Goal: Task Accomplishment & Management: Complete application form

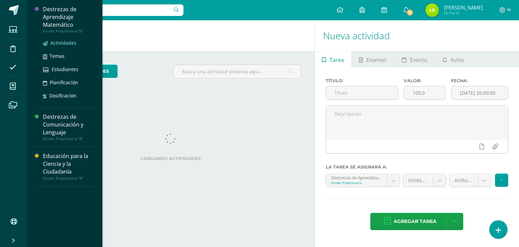
click at [61, 43] on span "Actividades" at bounding box center [63, 43] width 26 height 6
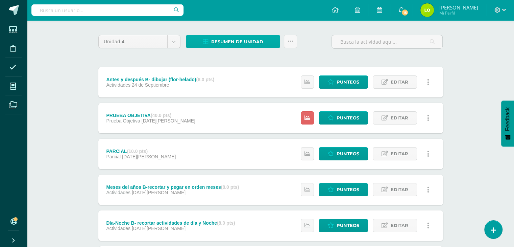
scroll to position [49, 0]
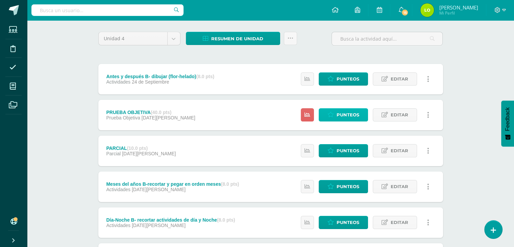
click at [337, 112] on span "Punteos" at bounding box center [347, 114] width 23 height 12
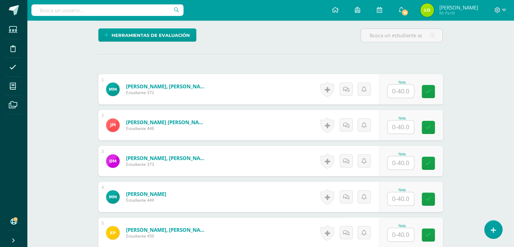
scroll to position [161, 0]
click at [401, 90] on input "text" at bounding box center [404, 91] width 27 height 14
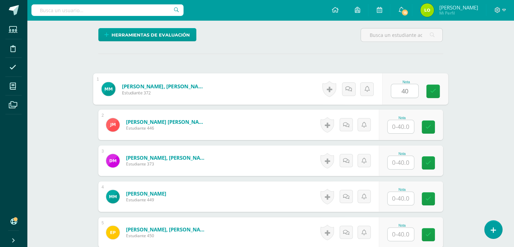
type input "40"
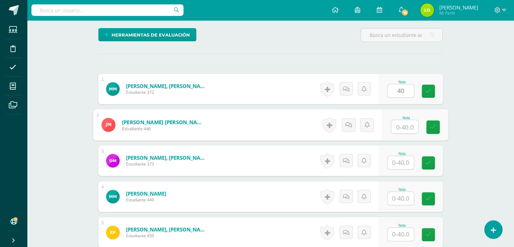
click at [404, 125] on input "text" at bounding box center [404, 127] width 27 height 14
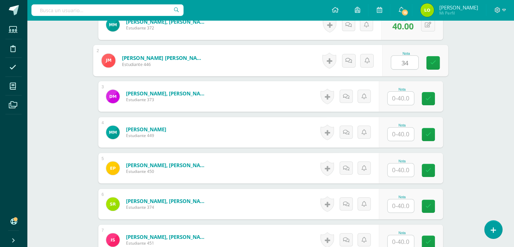
scroll to position [235, 0]
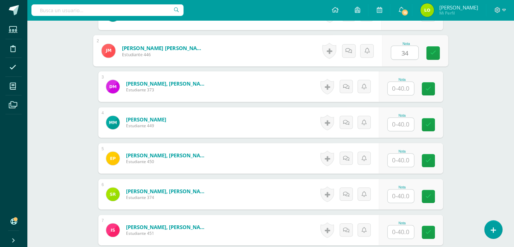
type input "34"
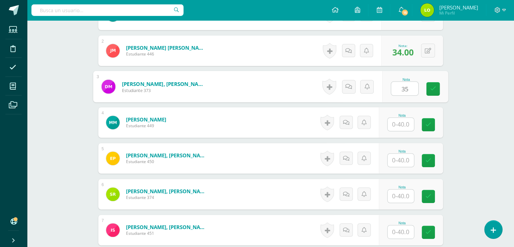
type input "35"
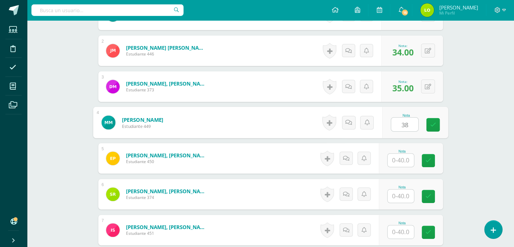
type input "38"
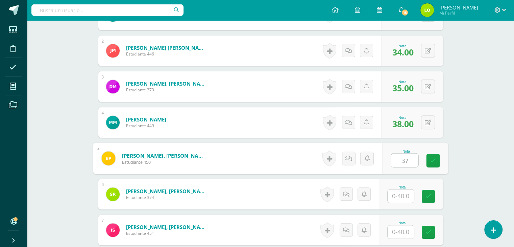
type input "37"
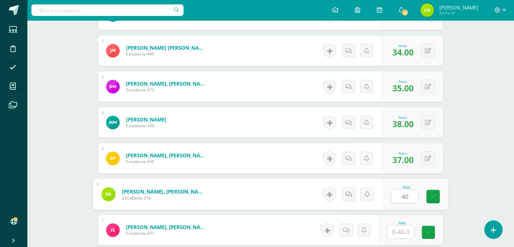
type input "40"
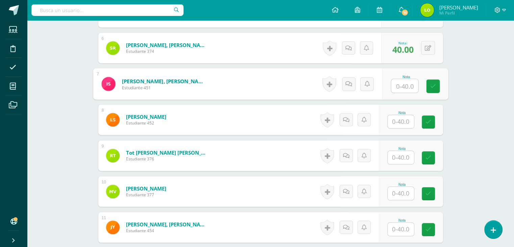
scroll to position [382, 0]
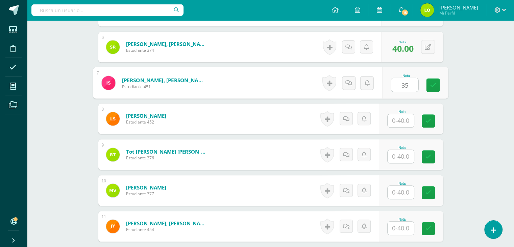
type input "35"
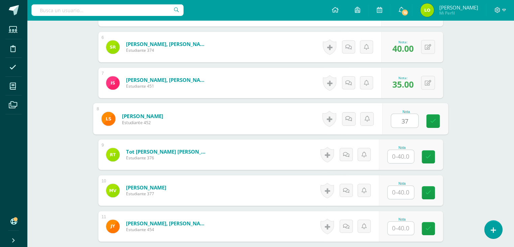
type input "37"
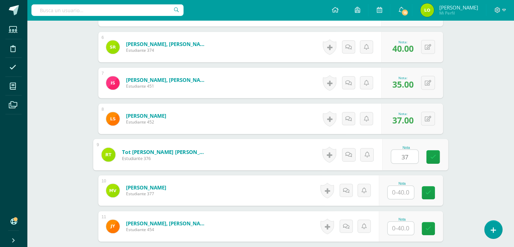
type input "37"
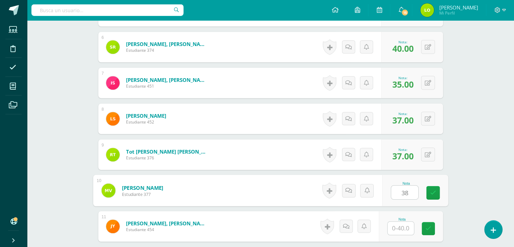
type input "38"
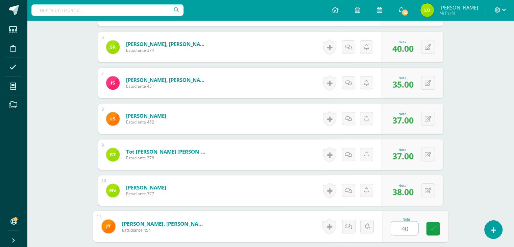
type input "40"
click at [404, 125] on div "0 [GEOGRAPHIC_DATA] Logros obtenidos Aún no hay logros agregados Nota: 37.00" at bounding box center [412, 118] width 62 height 30
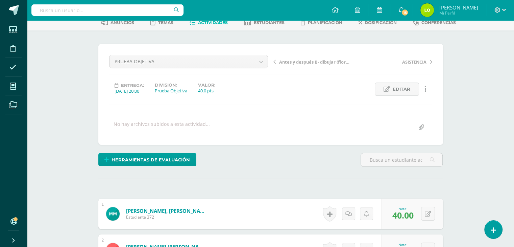
scroll to position [0, 0]
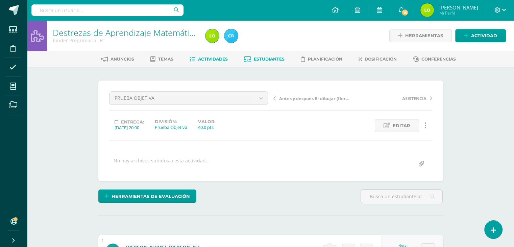
click at [262, 57] on span "Estudiantes" at bounding box center [269, 58] width 31 height 5
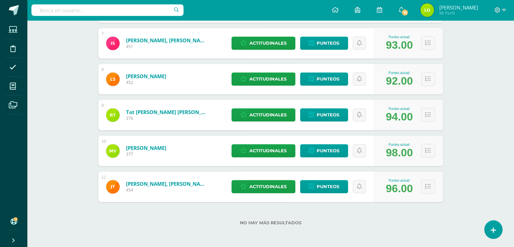
scroll to position [333, 0]
